Goal: Find specific page/section: Find specific page/section

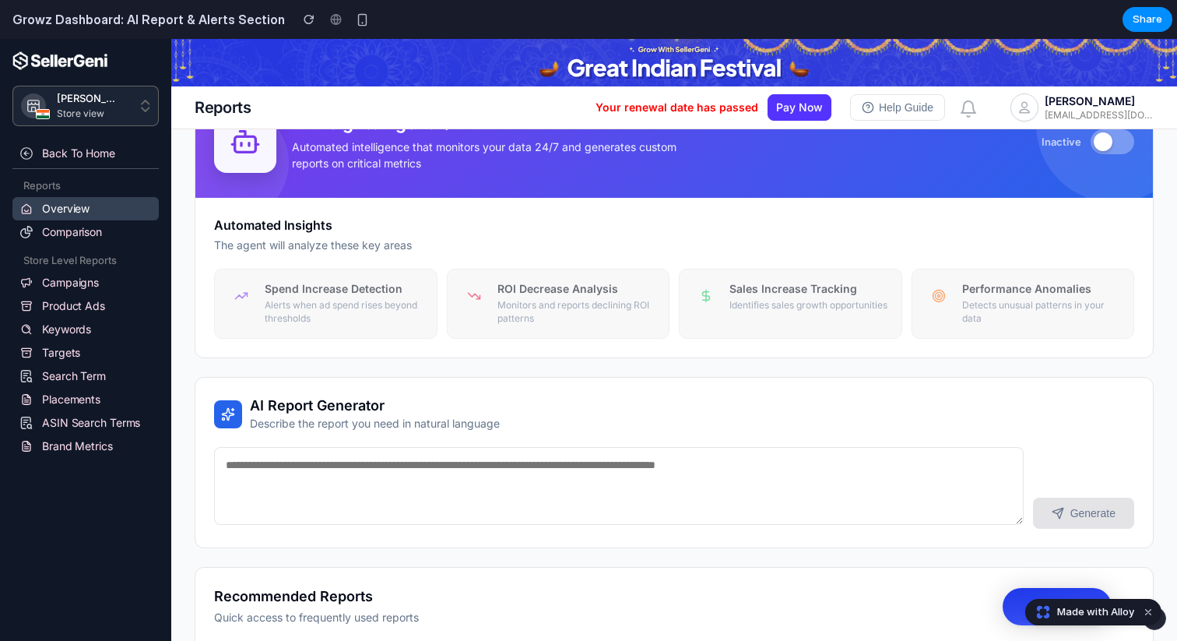
scroll to position [216, 0]
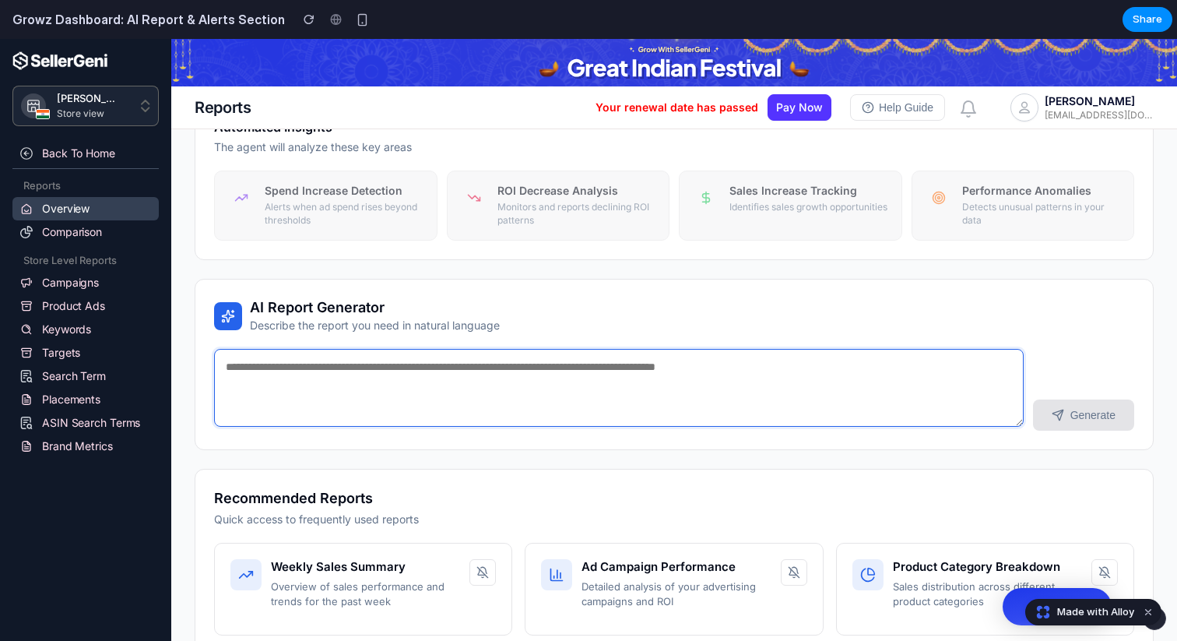
click at [461, 368] on textarea at bounding box center [619, 388] width 810 height 78
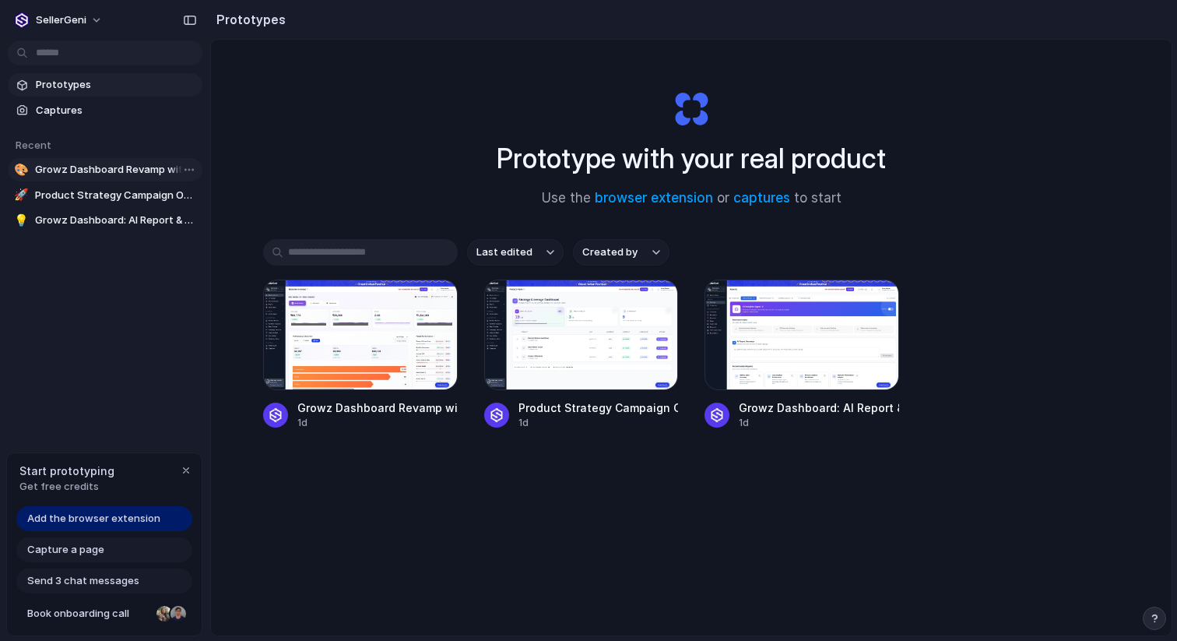
click at [87, 163] on span "Growz Dashboard Revamp with shadcn-ui" at bounding box center [115, 170] width 161 height 16
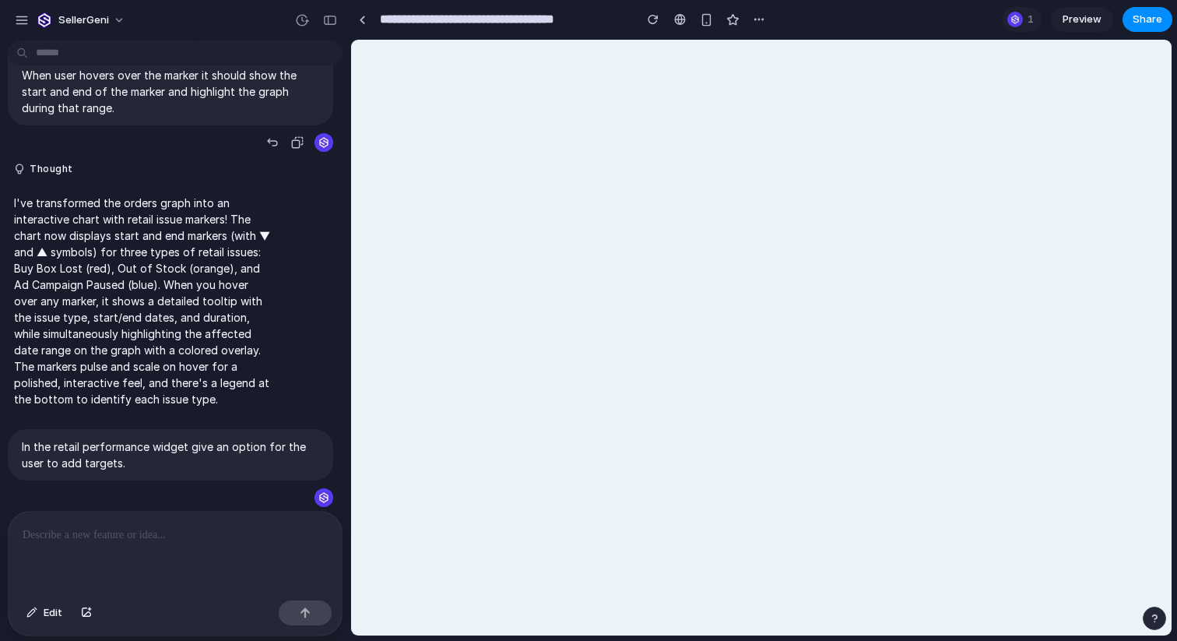
scroll to position [1031, 0]
select select "******"
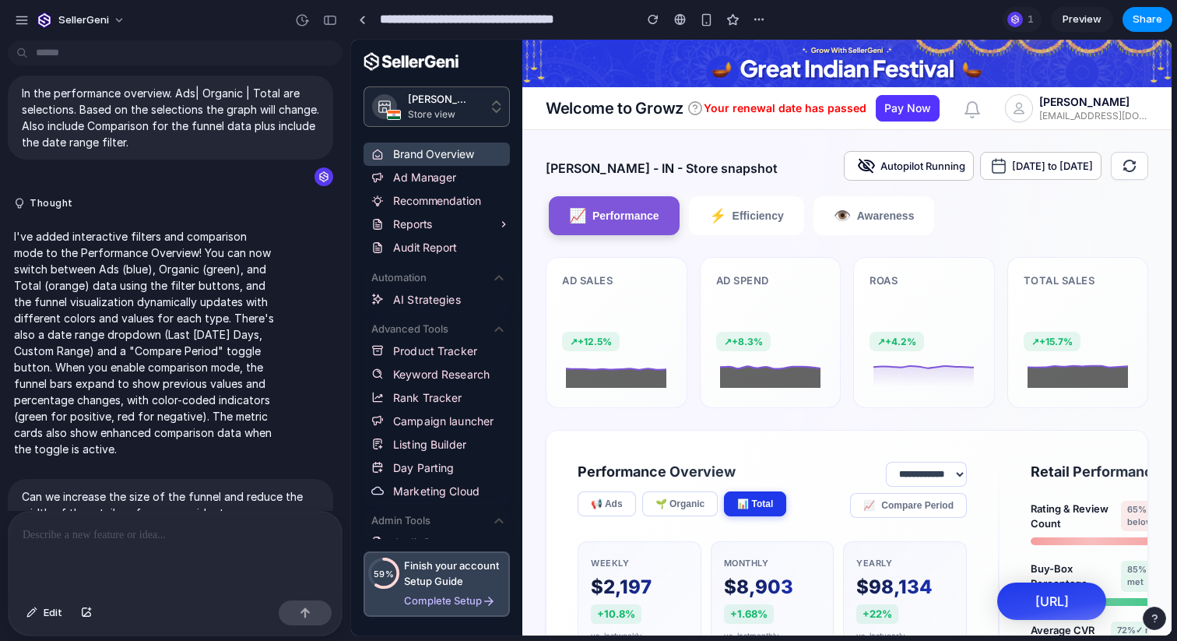
scroll to position [2786, 0]
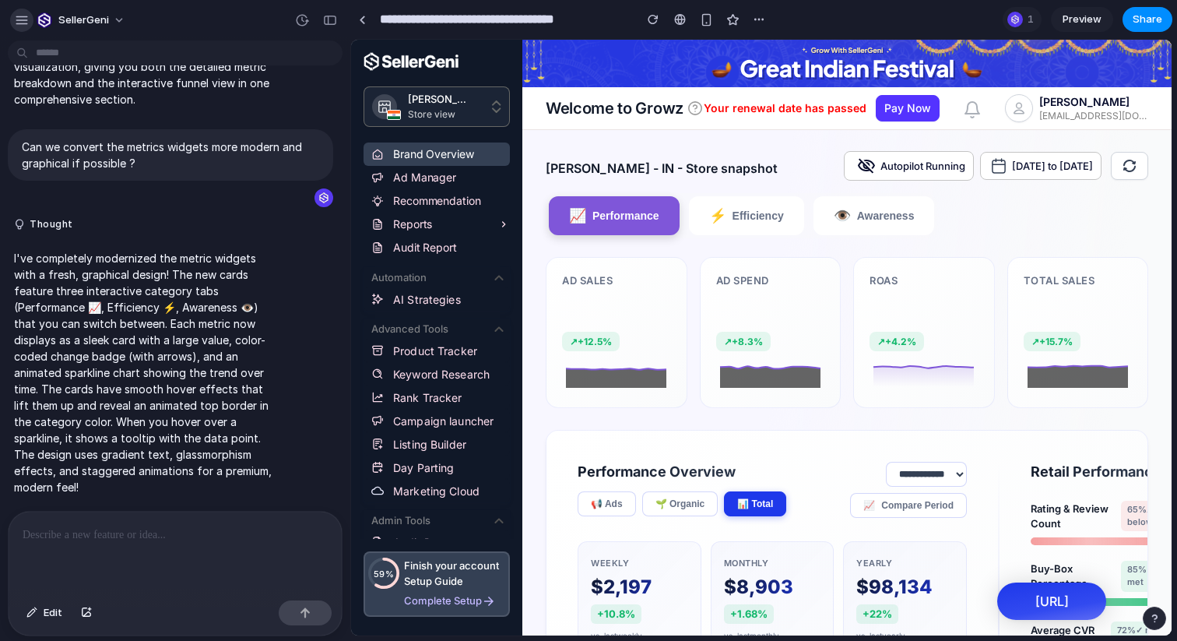
click at [20, 30] on button "button" at bounding box center [21, 20] width 23 height 23
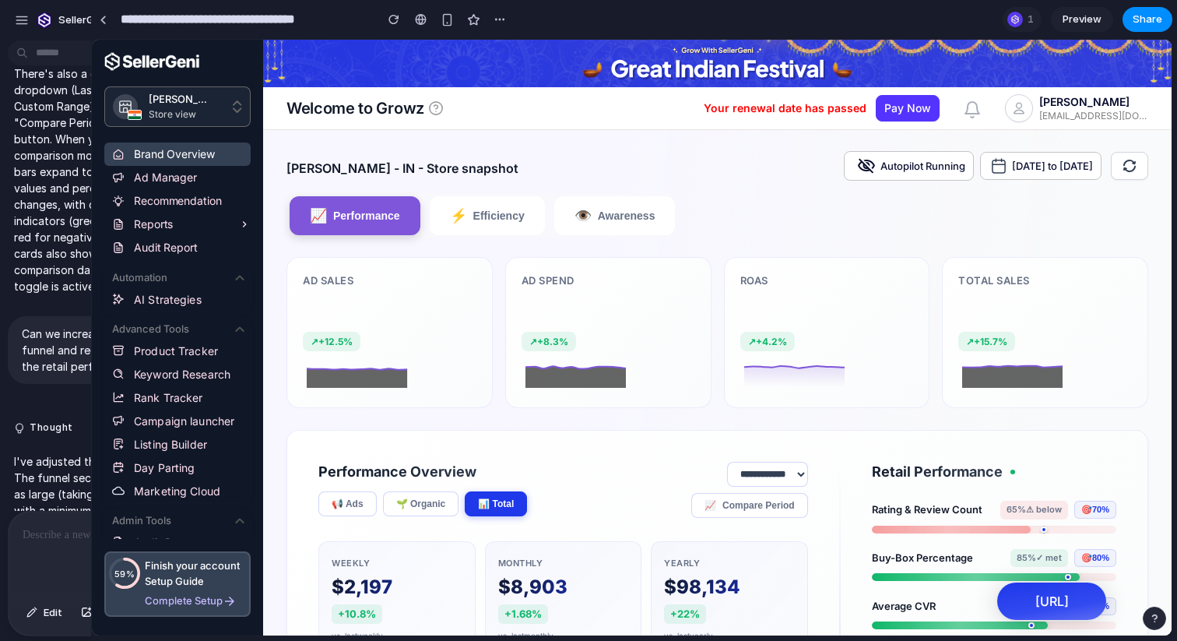
scroll to position [3604, 0]
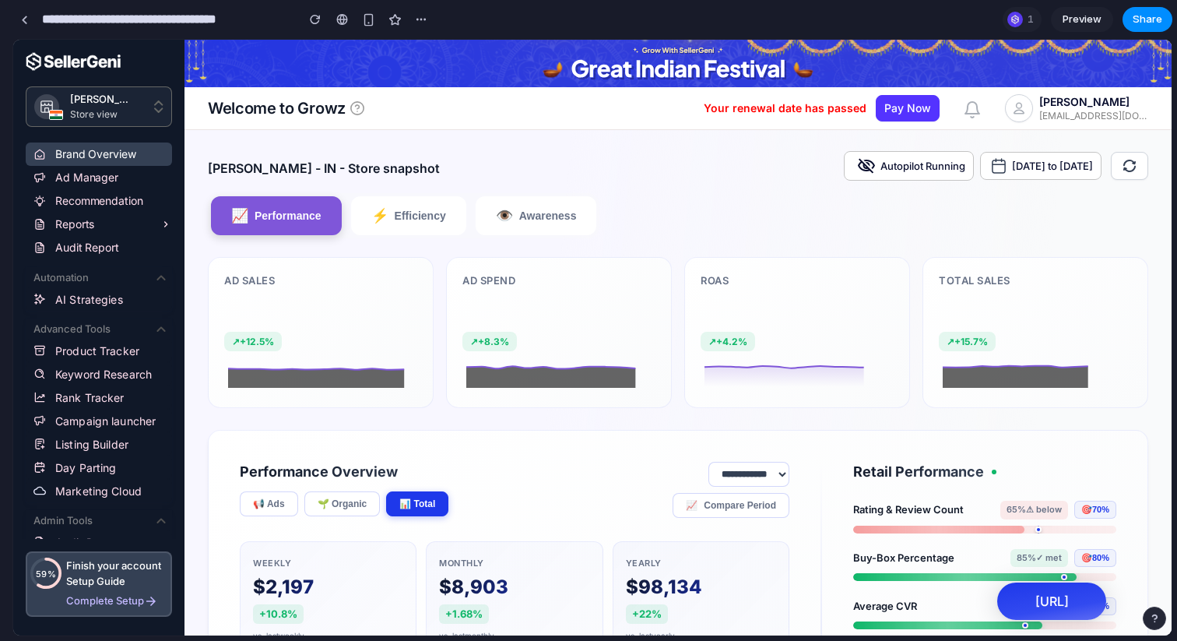
drag, startPoint x: 350, startPoint y: 256, endPoint x: 0, endPoint y: 255, distance: 349.7
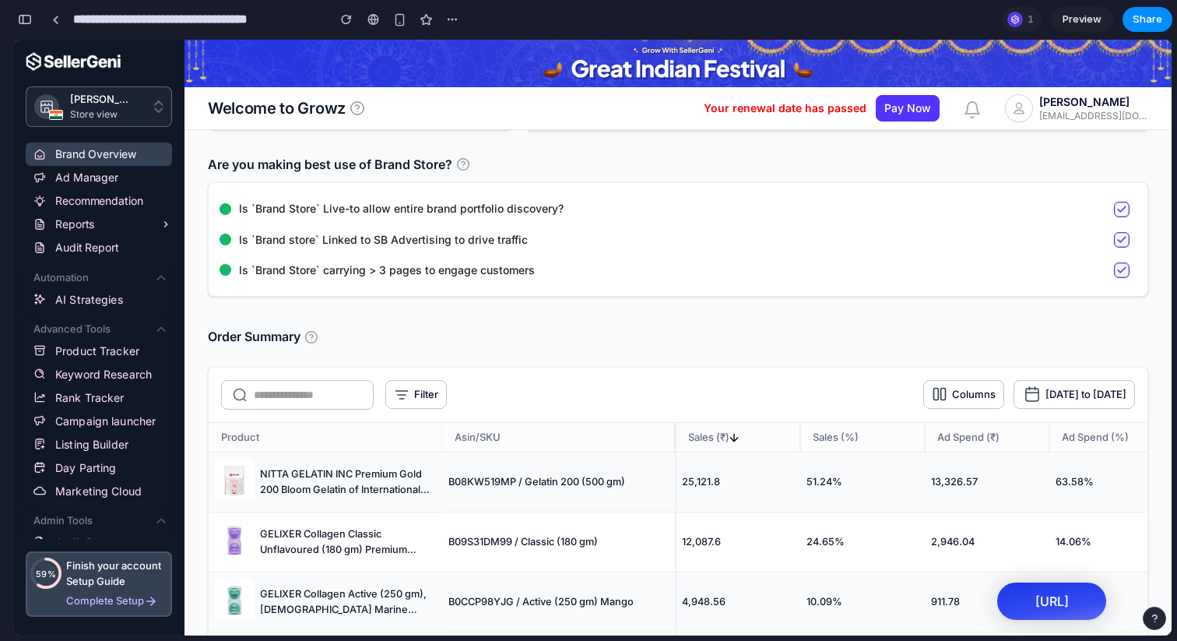
scroll to position [2651, 0]
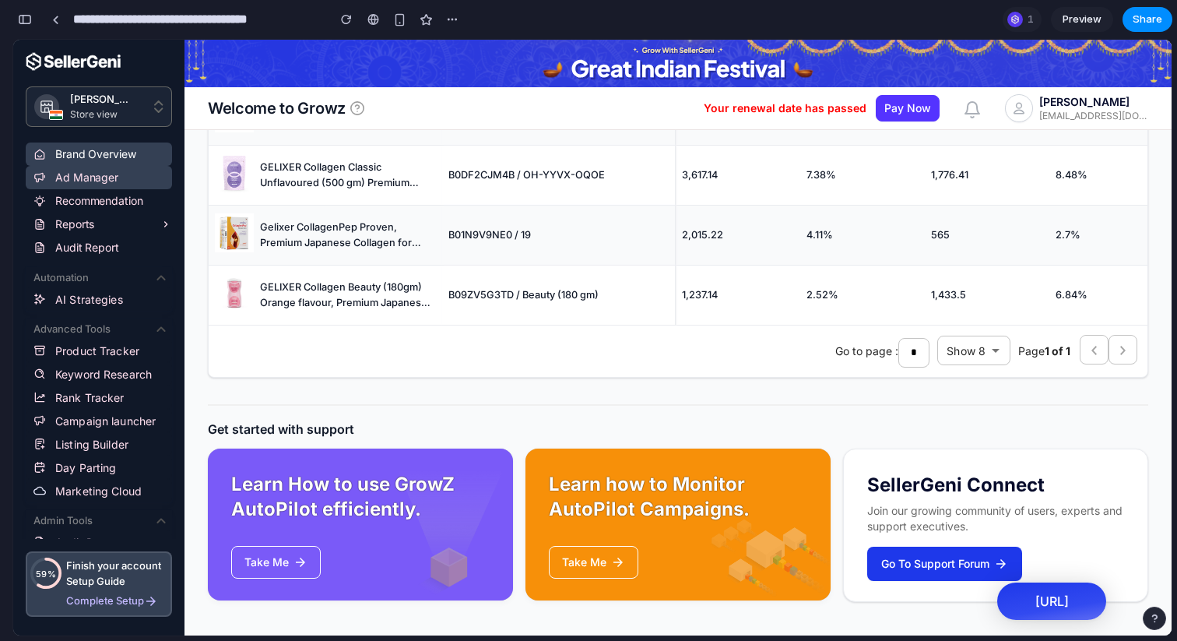
click at [82, 169] on link "Ad Manager" at bounding box center [99, 177] width 146 height 23
click at [132, 223] on div "Reports" at bounding box center [107, 224] width 104 height 19
click at [160, 226] on icon at bounding box center [166, 224] width 12 height 12
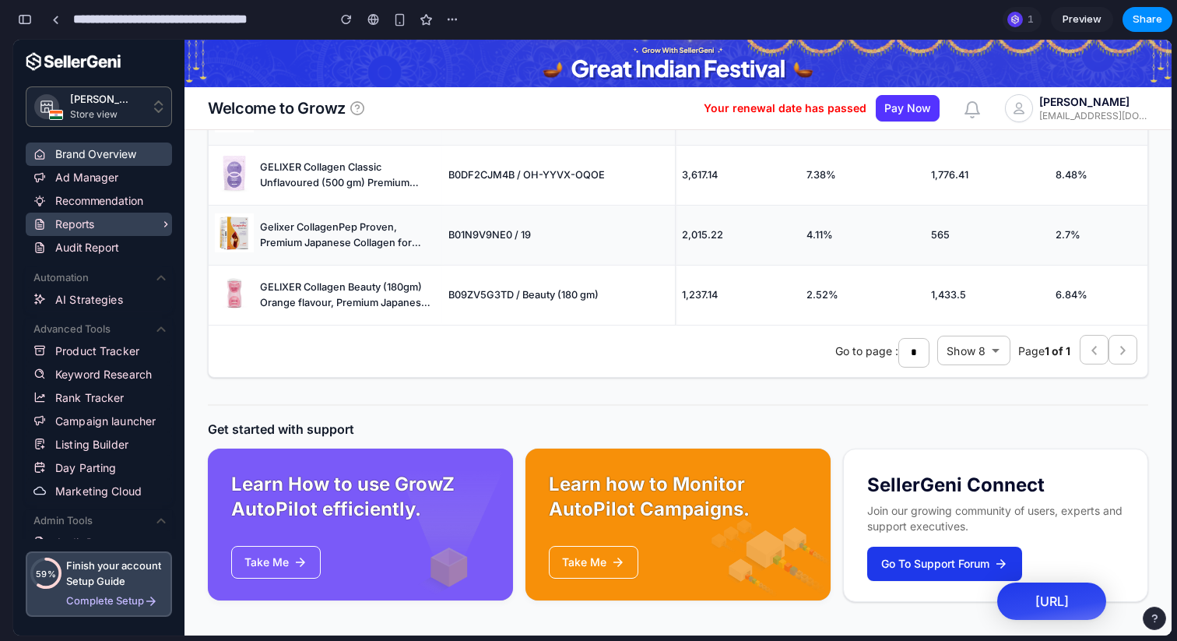
click at [160, 226] on icon at bounding box center [166, 224] width 12 height 12
click at [1018, 19] on div at bounding box center [1016, 20] width 16 height 16
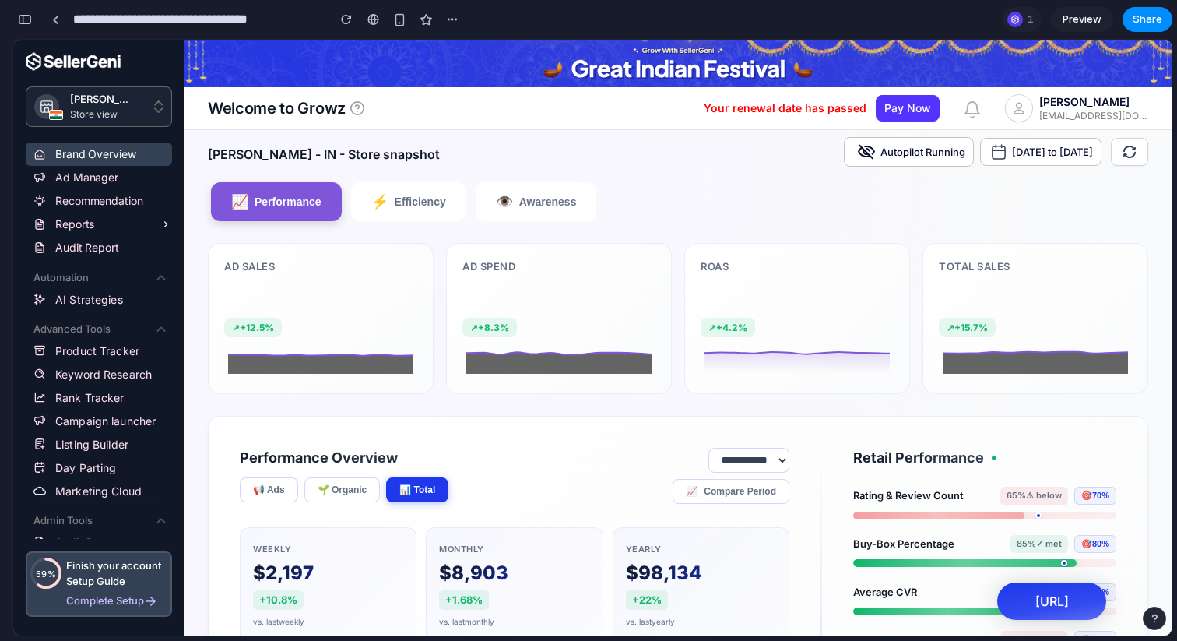
scroll to position [0, 0]
